Goal: Task Accomplishment & Management: Manage account settings

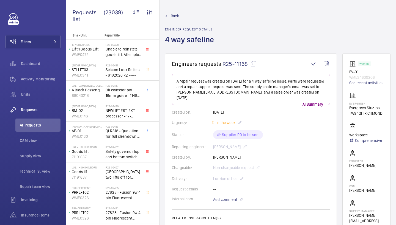
click at [252, 67] on span "R25-11168" at bounding box center [239, 63] width 34 height 7
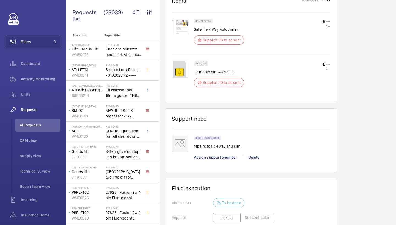
scroll to position [322, 0]
click at [224, 155] on span "Assign support engineer" at bounding box center [215, 157] width 43 height 4
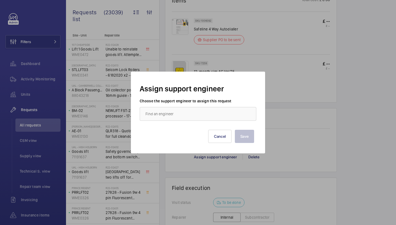
click at [218, 130] on div "Save Cancel" at bounding box center [198, 132] width 112 height 22
click at [221, 135] on button "Cancel" at bounding box center [220, 136] width 24 height 13
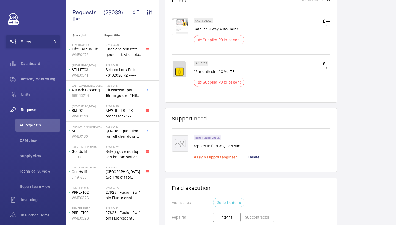
click at [216, 155] on span "Assign support engineer" at bounding box center [215, 157] width 43 height 4
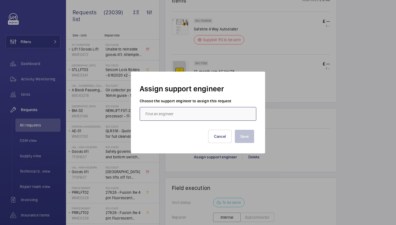
click at [175, 116] on input "text" at bounding box center [198, 114] width 117 height 14
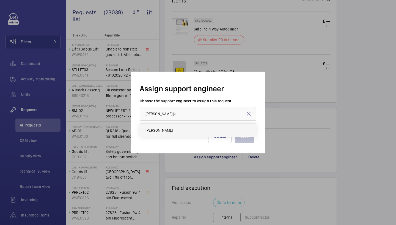
click at [165, 129] on mat-option "[PERSON_NAME]" at bounding box center [198, 130] width 116 height 13
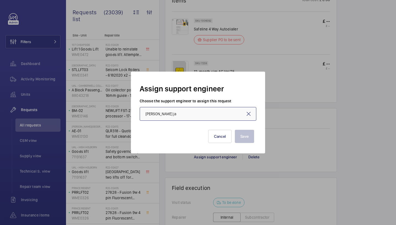
type input "[PERSON_NAME]"
click at [231, 133] on div "Save Cancel" at bounding box center [198, 132] width 112 height 22
click at [239, 133] on button "Save" at bounding box center [244, 136] width 19 height 13
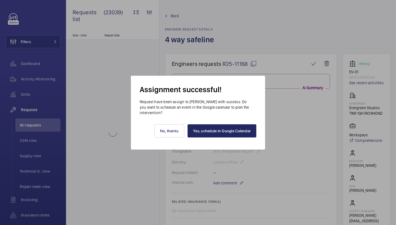
click at [218, 129] on link "Yes, schedule in Google Calendar" at bounding box center [221, 130] width 69 height 13
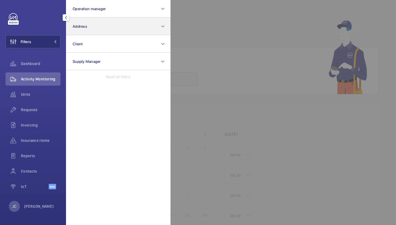
click at [72, 28] on button "Address" at bounding box center [118, 27] width 104 height 18
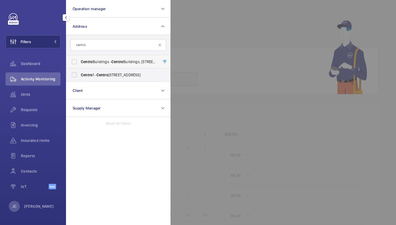
type input "centro"
click at [129, 62] on span "Centro Buildings - Centro Buildings, 20-23 Mandela Street, Camden, London, NW1 …" at bounding box center [119, 61] width 76 height 5
click at [80, 62] on input "Centro Buildings - Centro Buildings, 20-23 Mandela Street, Camden, London, NW1 …" at bounding box center [74, 61] width 11 height 11
checkbox input "true"
click at [32, 108] on span "Requests" at bounding box center [41, 109] width 40 height 5
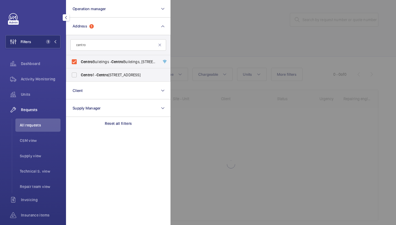
click at [219, 43] on div at bounding box center [368, 112] width 396 height 225
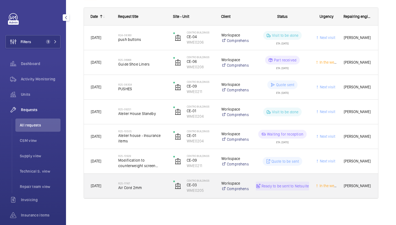
scroll to position [82, 0]
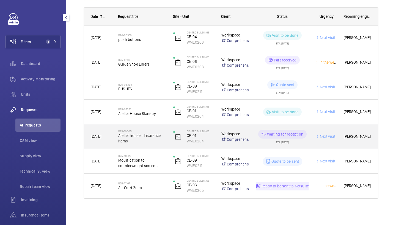
click at [144, 132] on h2 "R25-10505" at bounding box center [142, 131] width 48 height 3
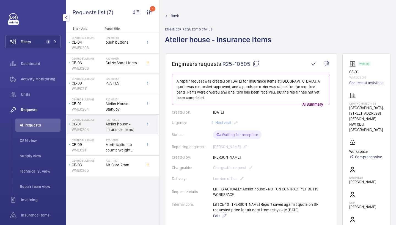
click at [257, 65] on mat-icon at bounding box center [256, 63] width 7 height 7
click at [358, 84] on link "See recent activities" at bounding box center [366, 82] width 34 height 5
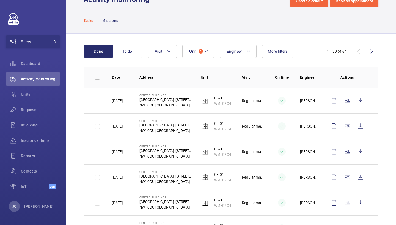
scroll to position [21, 0]
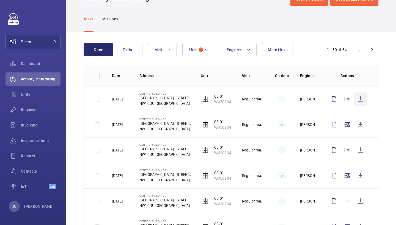
click at [359, 96] on wm-front-icon-button at bounding box center [360, 99] width 13 height 13
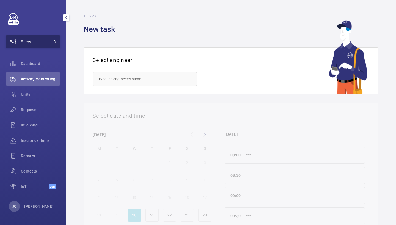
click at [51, 40] on button "Filters" at bounding box center [32, 41] width 55 height 13
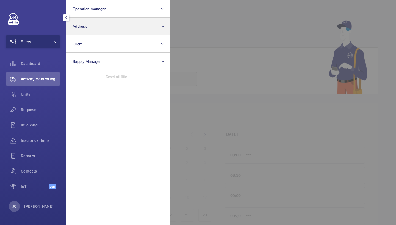
click at [85, 31] on button "Address" at bounding box center [118, 27] width 104 height 18
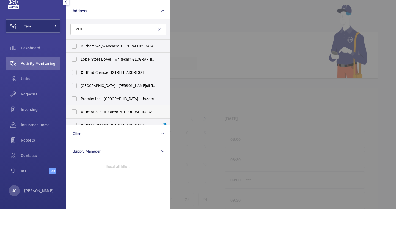
type input "Cliff"
click at [103, 125] on span "[PERSON_NAME] Allbutt - [PERSON_NAME] [GEOGRAPHIC_DATA]" at bounding box center [119, 127] width 76 height 5
click at [80, 122] on input "[PERSON_NAME] Allbutt - [PERSON_NAME] [GEOGRAPHIC_DATA]" at bounding box center [74, 127] width 11 height 11
checkbox input "true"
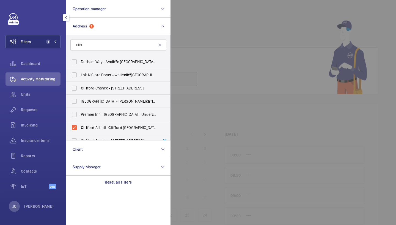
click at [47, 82] on div "Activity Monitoring" at bounding box center [32, 79] width 55 height 13
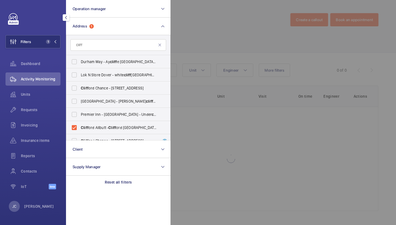
click at [243, 44] on div at bounding box center [368, 112] width 396 height 225
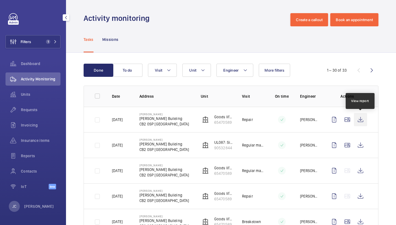
click at [362, 122] on wm-front-icon-button at bounding box center [360, 119] width 13 height 13
click at [42, 111] on span "Requests" at bounding box center [41, 109] width 40 height 5
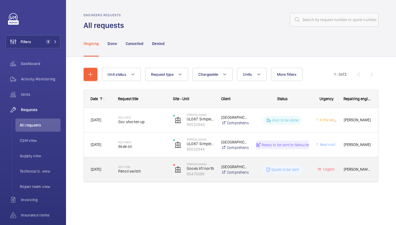
click at [145, 160] on div "R25-11169 Pencil switch" at bounding box center [139, 169] width 54 height 25
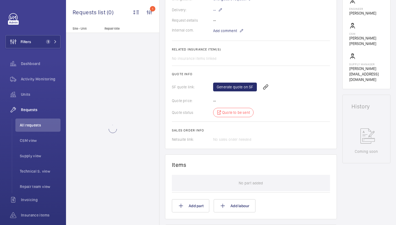
scroll to position [339, 0]
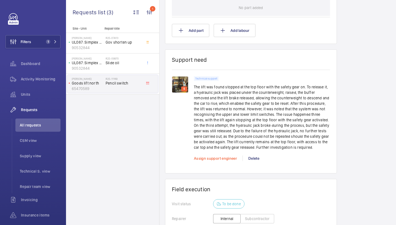
click at [226, 159] on span "Assign support engineer" at bounding box center [215, 158] width 43 height 4
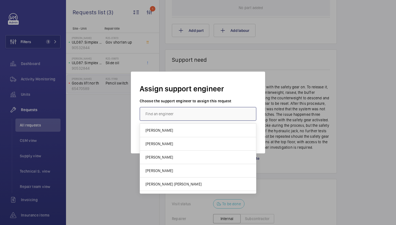
click at [183, 111] on input "text" at bounding box center [198, 114] width 117 height 14
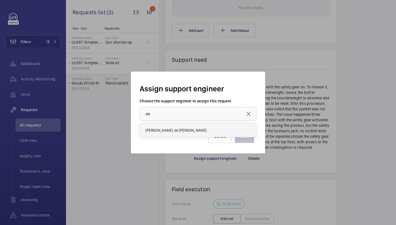
click at [165, 135] on mat-option "[PERSON_NAME] de [PERSON_NAME]" at bounding box center [198, 130] width 116 height 13
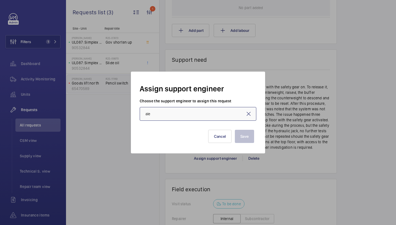
type input "[PERSON_NAME] de [PERSON_NAME]"
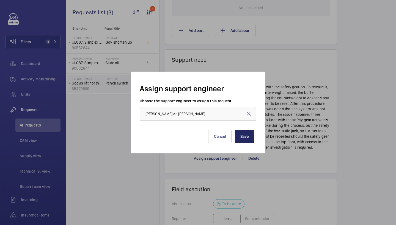
click at [240, 138] on button "Save" at bounding box center [244, 136] width 19 height 13
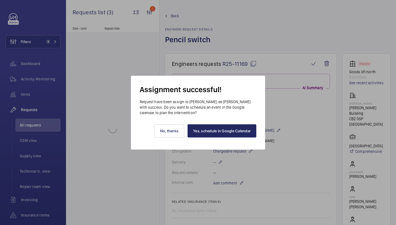
click at [215, 130] on link "Yes, schedule in Google Calendar" at bounding box center [221, 130] width 69 height 13
